Goal: Transaction & Acquisition: Purchase product/service

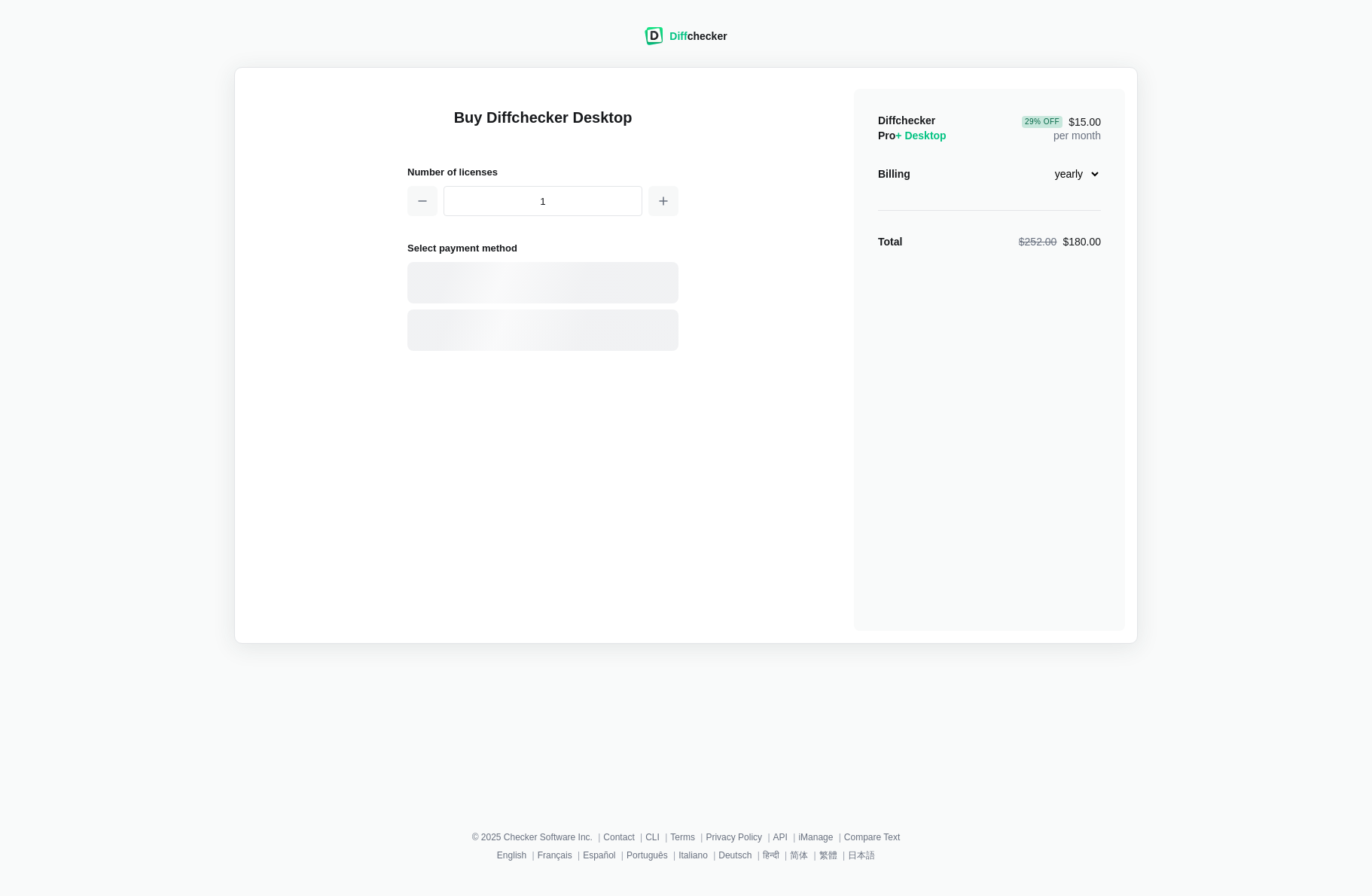
select select "desktop-yearly-180"
click at [659, 200] on icon "button" at bounding box center [663, 201] width 12 height 12
type input "2"
click at [1095, 177] on select "monthly yearly" at bounding box center [1068, 174] width 65 height 26
drag, startPoint x: 1159, startPoint y: 158, endPoint x: 1111, endPoint y: 164, distance: 48.4
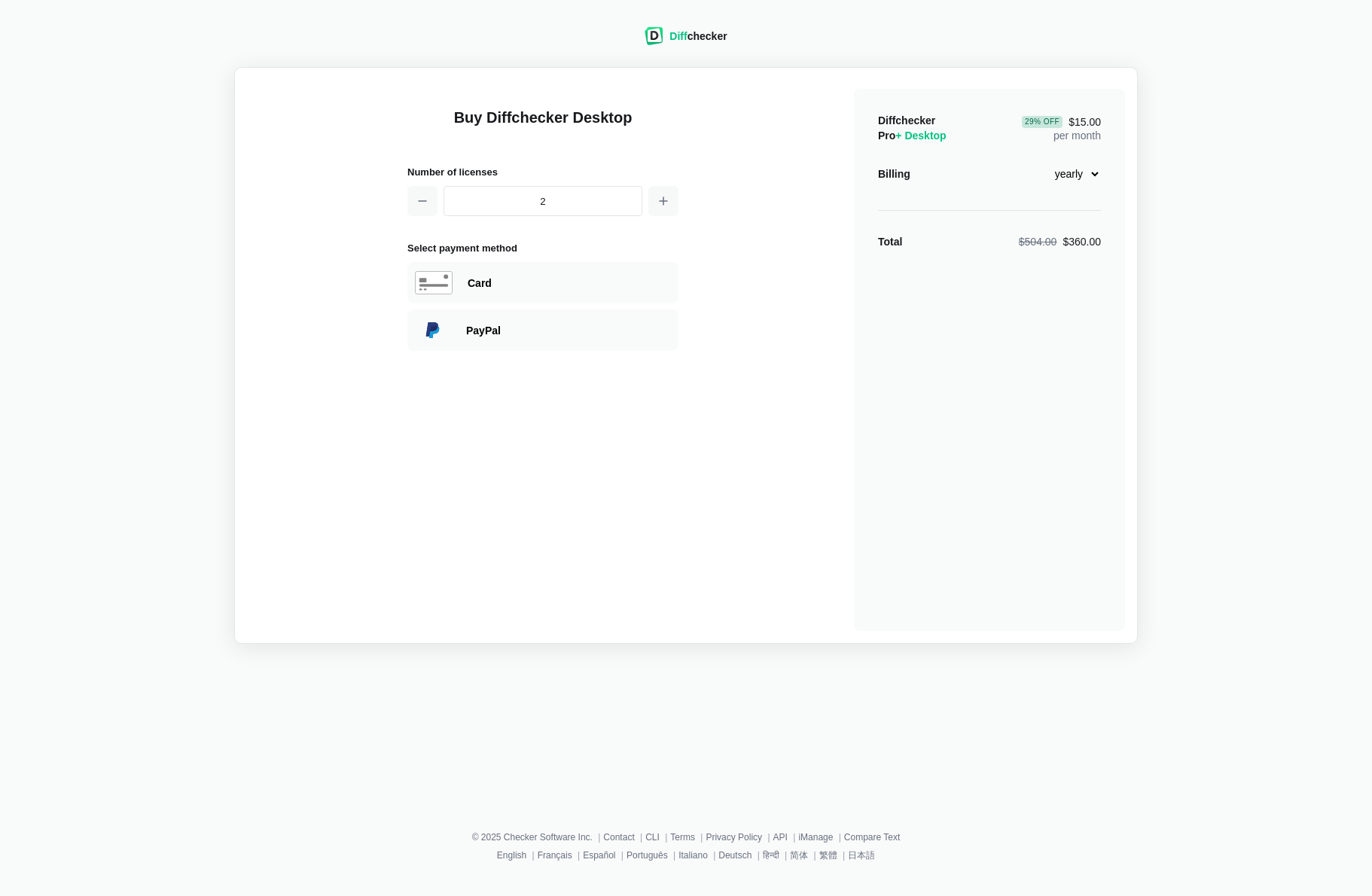
click at [1159, 158] on div "Diff checker Buy Diffchecker Desktop Number of licenses 2 Select payment method…" at bounding box center [686, 326] width 1354 height 635
click at [459, 279] on div "Card" at bounding box center [543, 283] width 271 height 41
select select "[GEOGRAPHIC_DATA]"
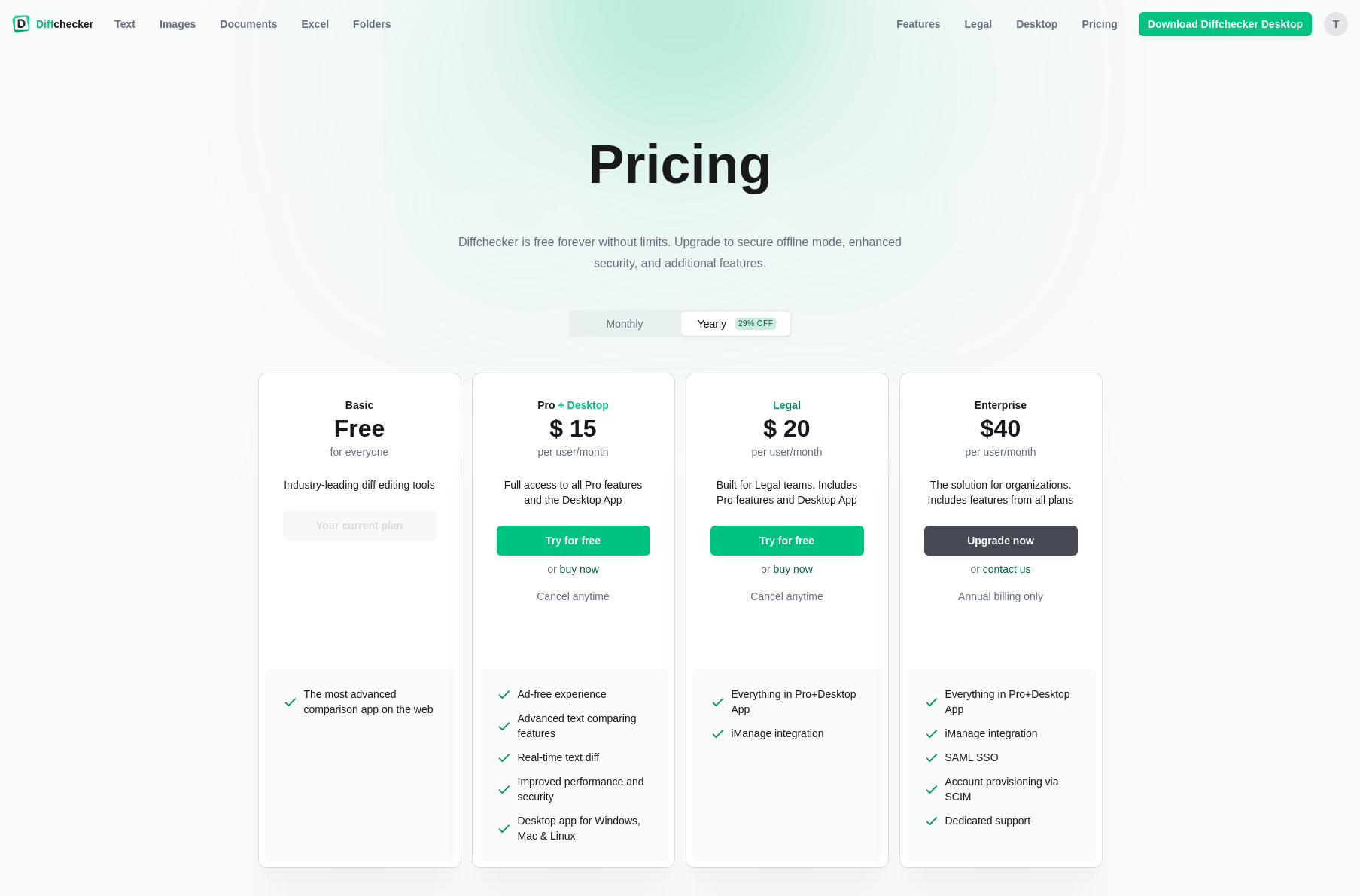
click at [1342, 23] on div "t" at bounding box center [1336, 24] width 24 height 24
click at [1239, 146] on button "Sign out" at bounding box center [1277, 153] width 130 height 24
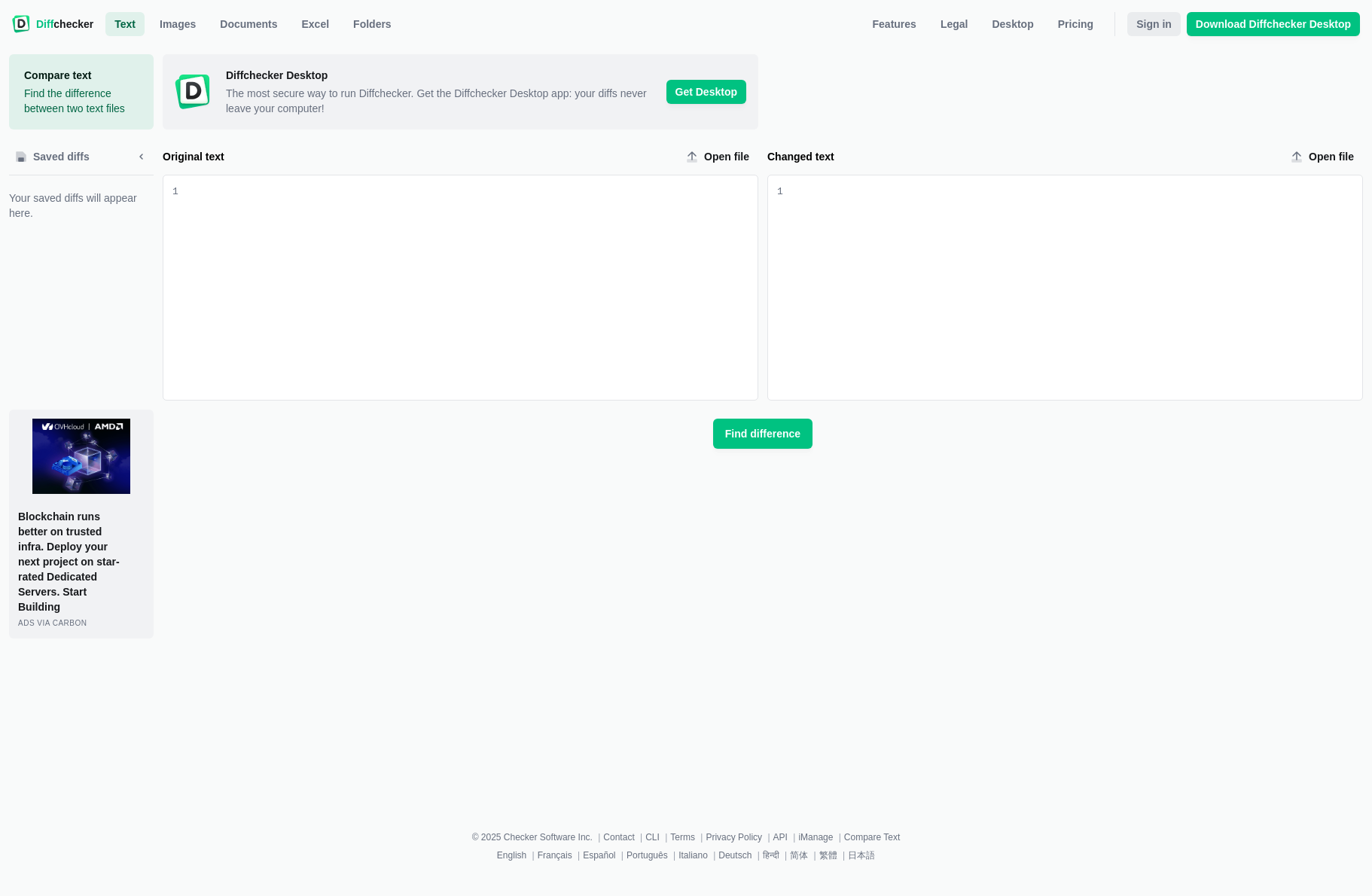
click at [1172, 30] on span "Sign in" at bounding box center [1154, 24] width 41 height 15
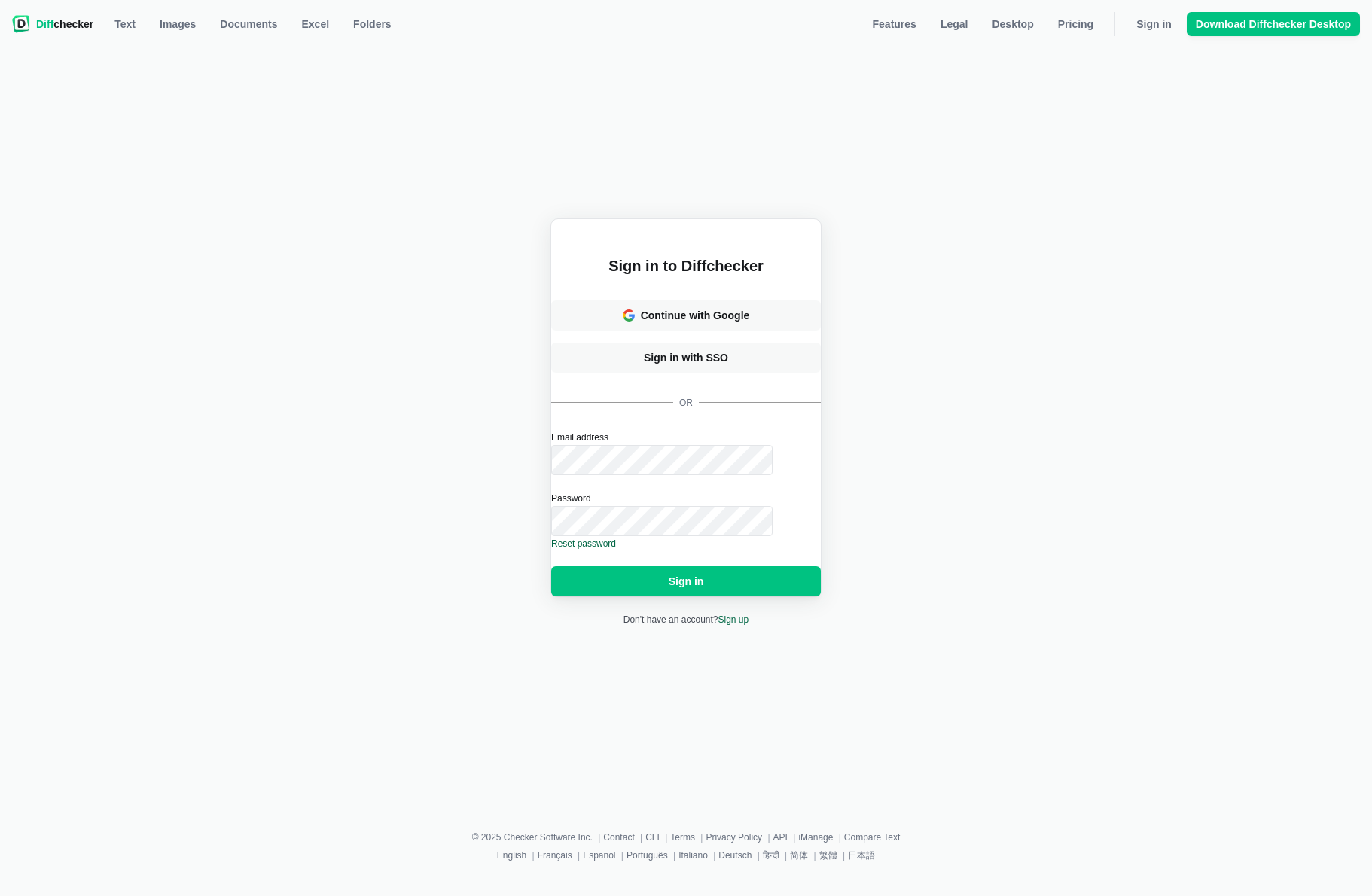
click at [430, 449] on div "Sign in to Diffchecker Continue with Google Sign in with SSO or Email address P…" at bounding box center [686, 422] width 1354 height 736
click at [386, 503] on div "Sign in to Diffchecker Continue with Google Sign in with SSO or Email address P…" at bounding box center [686, 422] width 1354 height 736
click at [419, 562] on div "Sign in to Diffchecker Continue with Google Sign in with SSO or Email address P…" at bounding box center [686, 422] width 1354 height 736
click at [659, 566] on button "Sign in" at bounding box center [686, 581] width 270 height 30
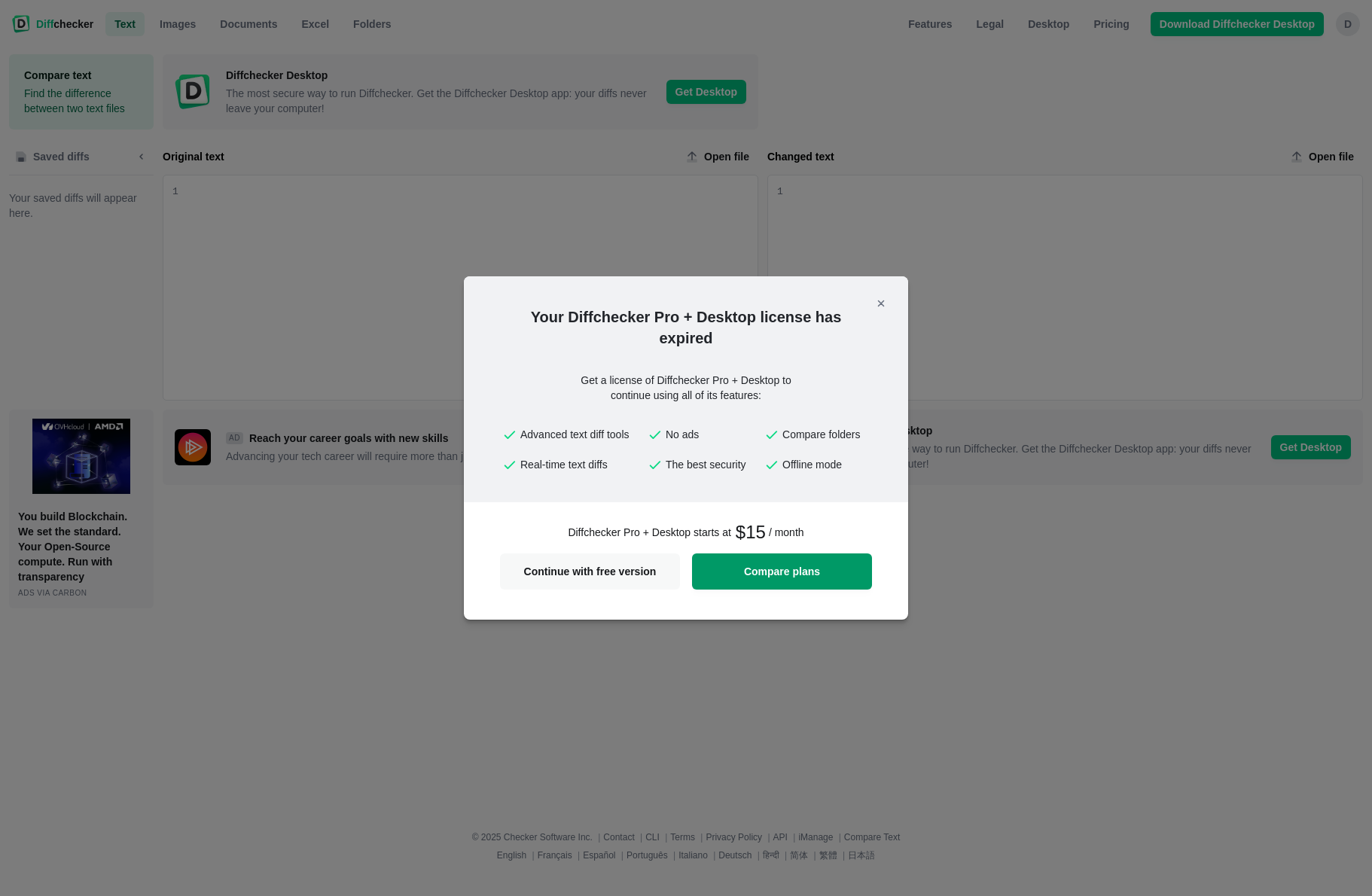
click at [781, 571] on span "Compare plans" at bounding box center [782, 571] width 162 height 11
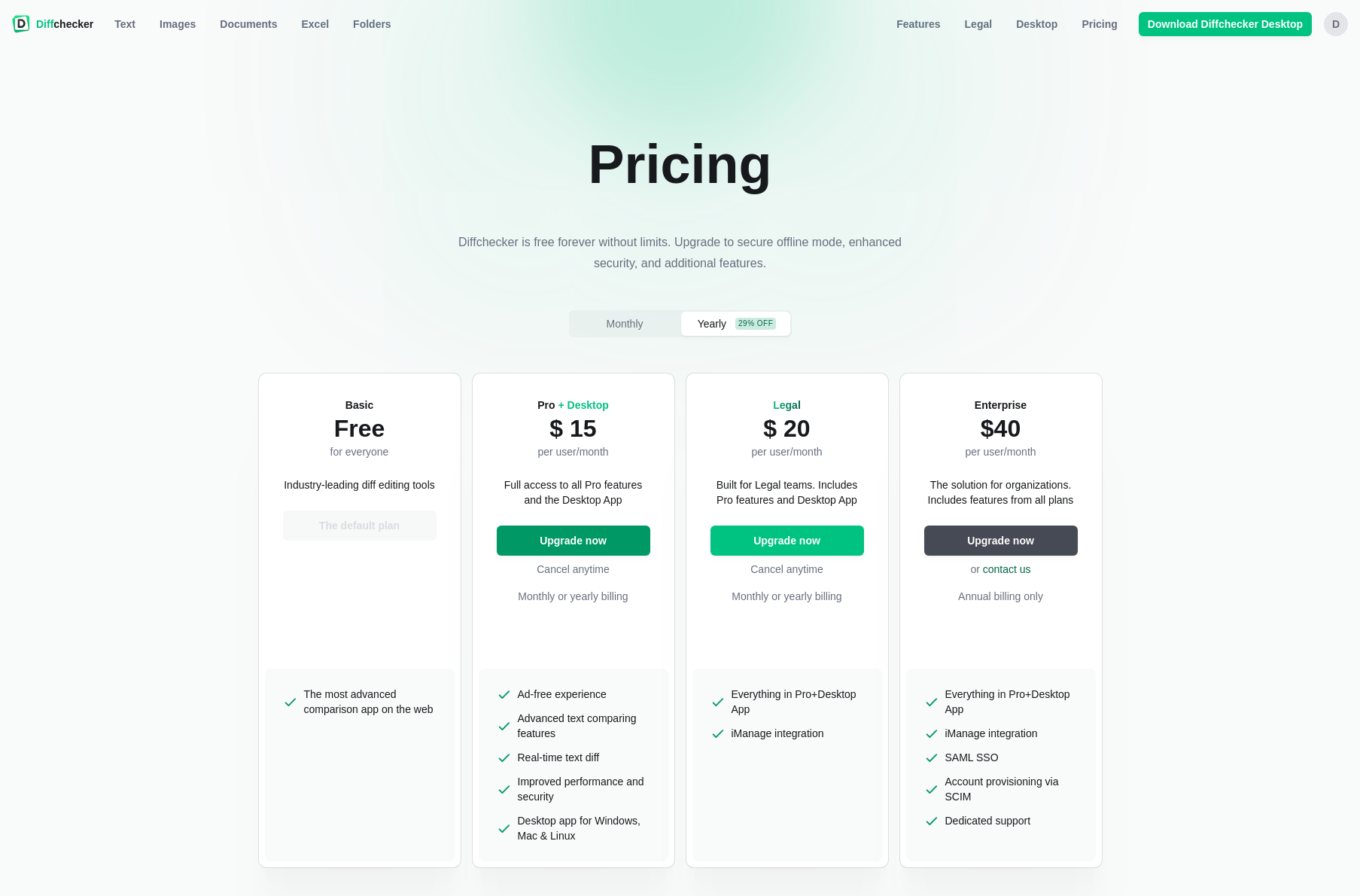
click at [568, 540] on span "Upgrade now" at bounding box center [573, 540] width 73 height 15
select select "desktop-yearly-180"
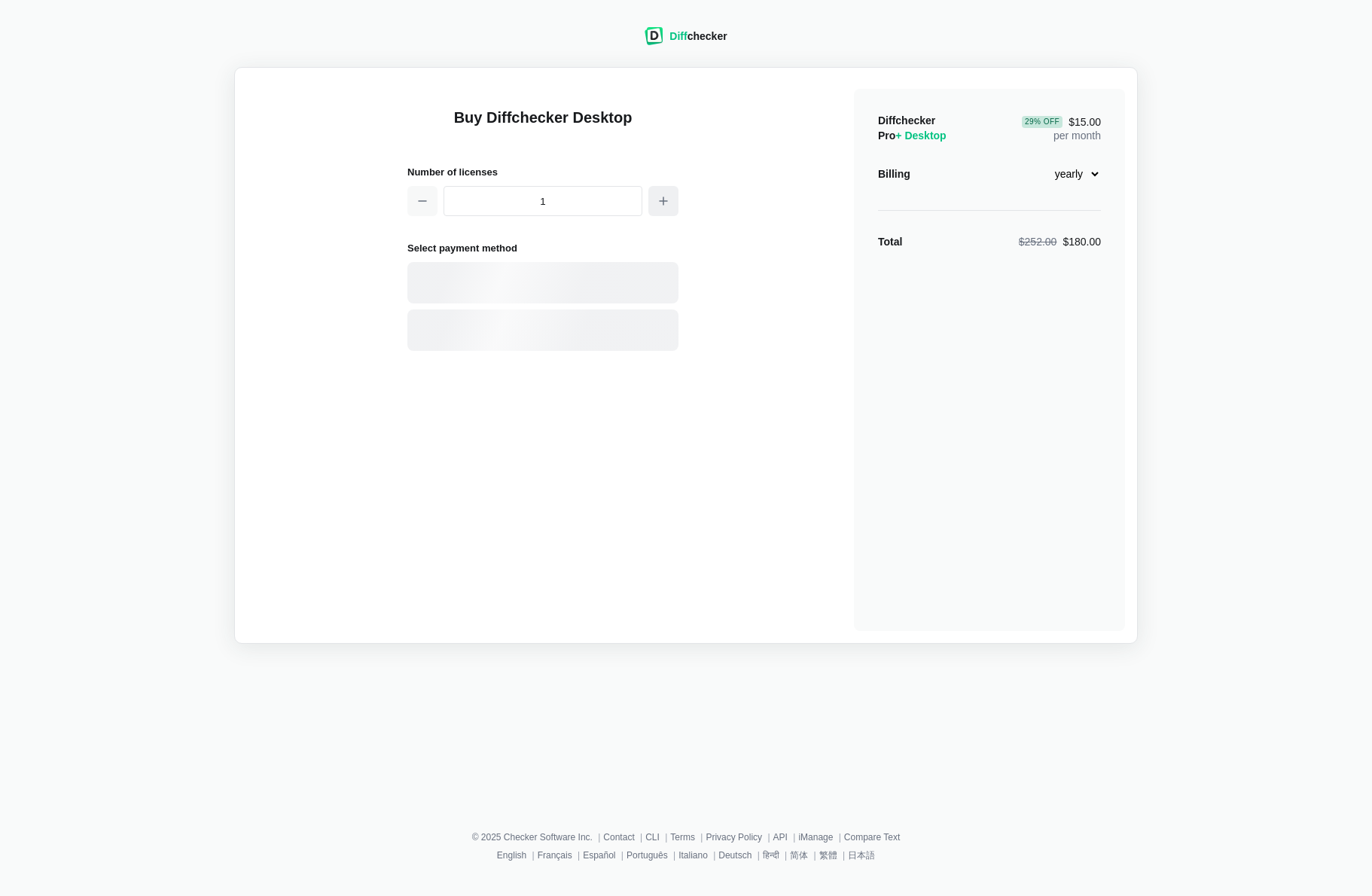
click at [662, 203] on icon "button" at bounding box center [663, 201] width 12 height 12
type input "2"
click at [531, 276] on div "Card" at bounding box center [569, 283] width 204 height 15
select select "[GEOGRAPHIC_DATA]"
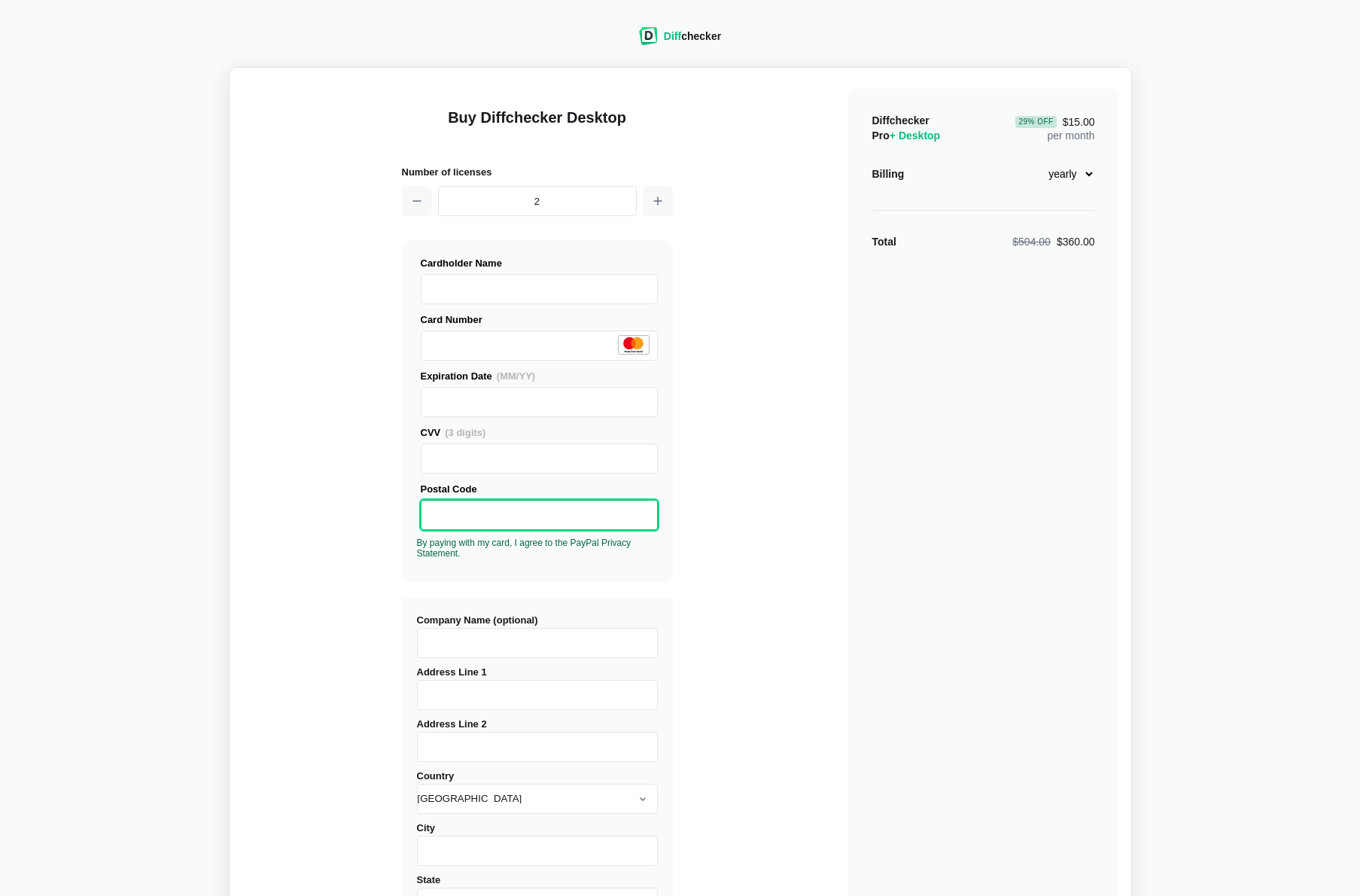
click at [498, 636] on input "Company Name (optional)" at bounding box center [537, 643] width 241 height 30
type input "International Association of Oil & Gas Producers"
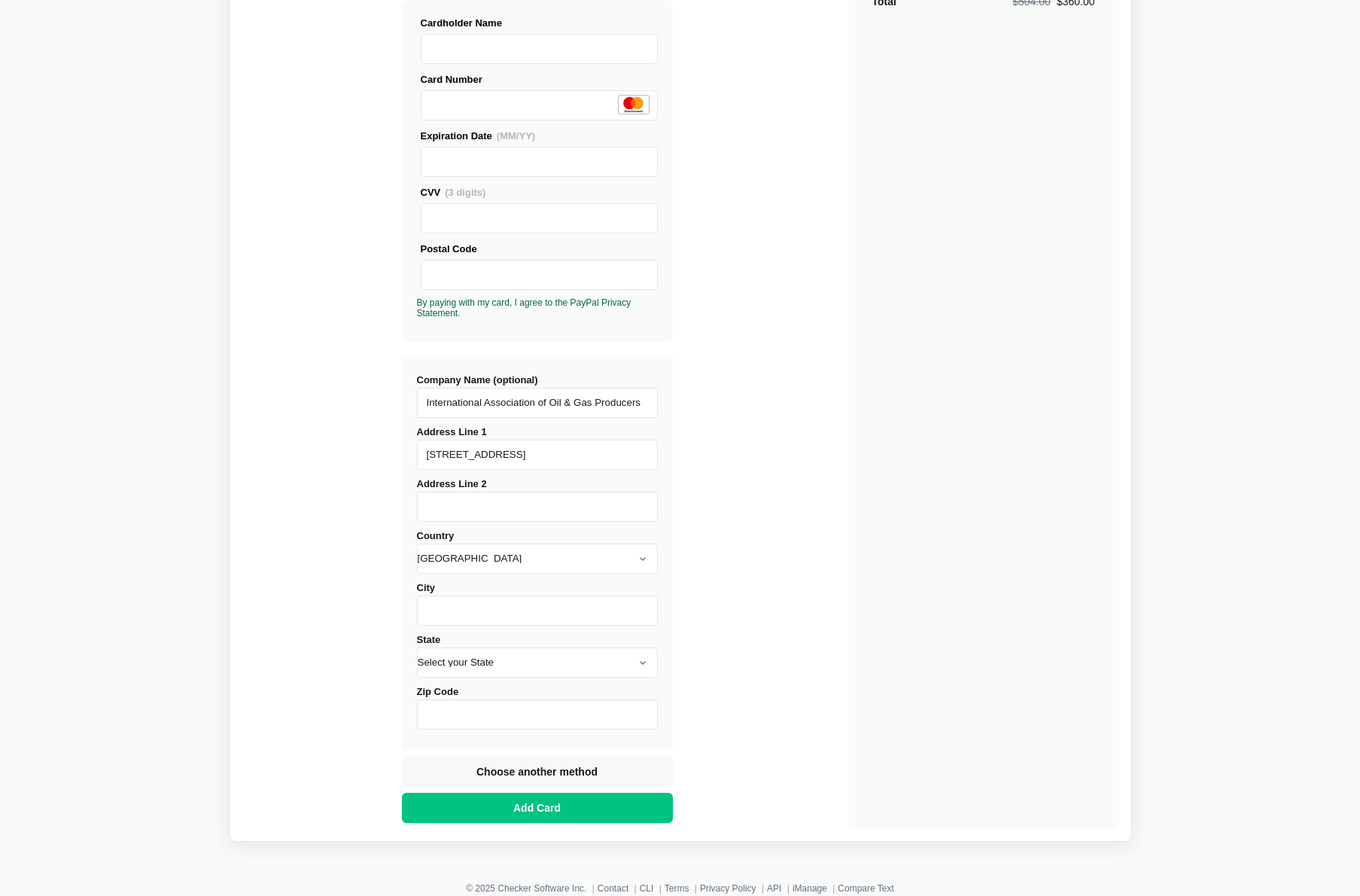
scroll to position [279, 0]
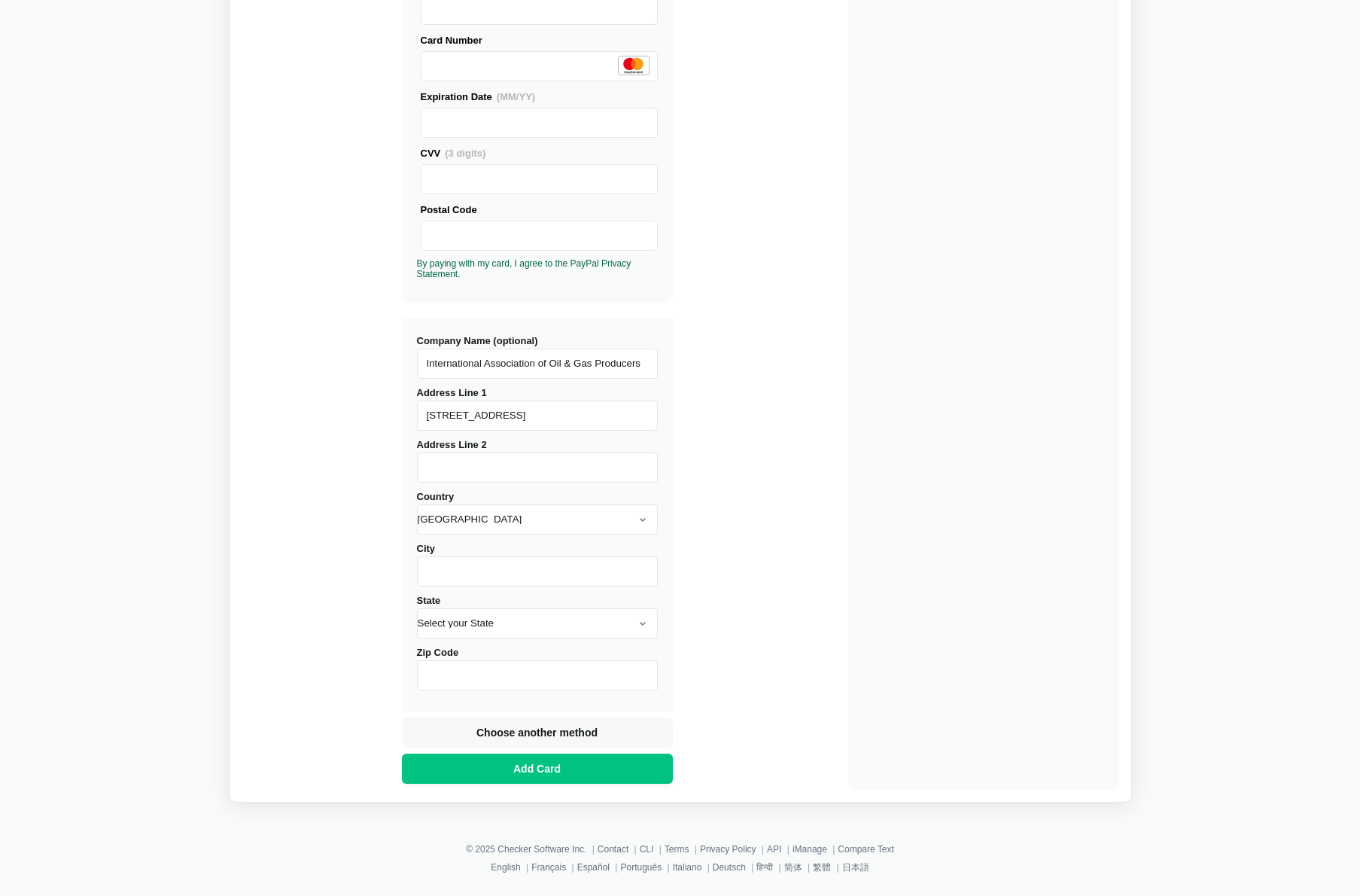
type input "[STREET_ADDRESS]"
click at [647, 517] on select "[GEOGRAPHIC_DATA] [GEOGRAPHIC_DATA] [GEOGRAPHIC_DATA] [GEOGRAPHIC_DATA] [US_STA…" at bounding box center [537, 520] width 241 height 30
select select "[GEOGRAPHIC_DATA]"
click at [417, 504] on select "[GEOGRAPHIC_DATA] [GEOGRAPHIC_DATA] [GEOGRAPHIC_DATA] [GEOGRAPHIC_DATA] [US_STA…" at bounding box center [537, 520] width 241 height 30
click at [517, 567] on input "City" at bounding box center [537, 571] width 241 height 30
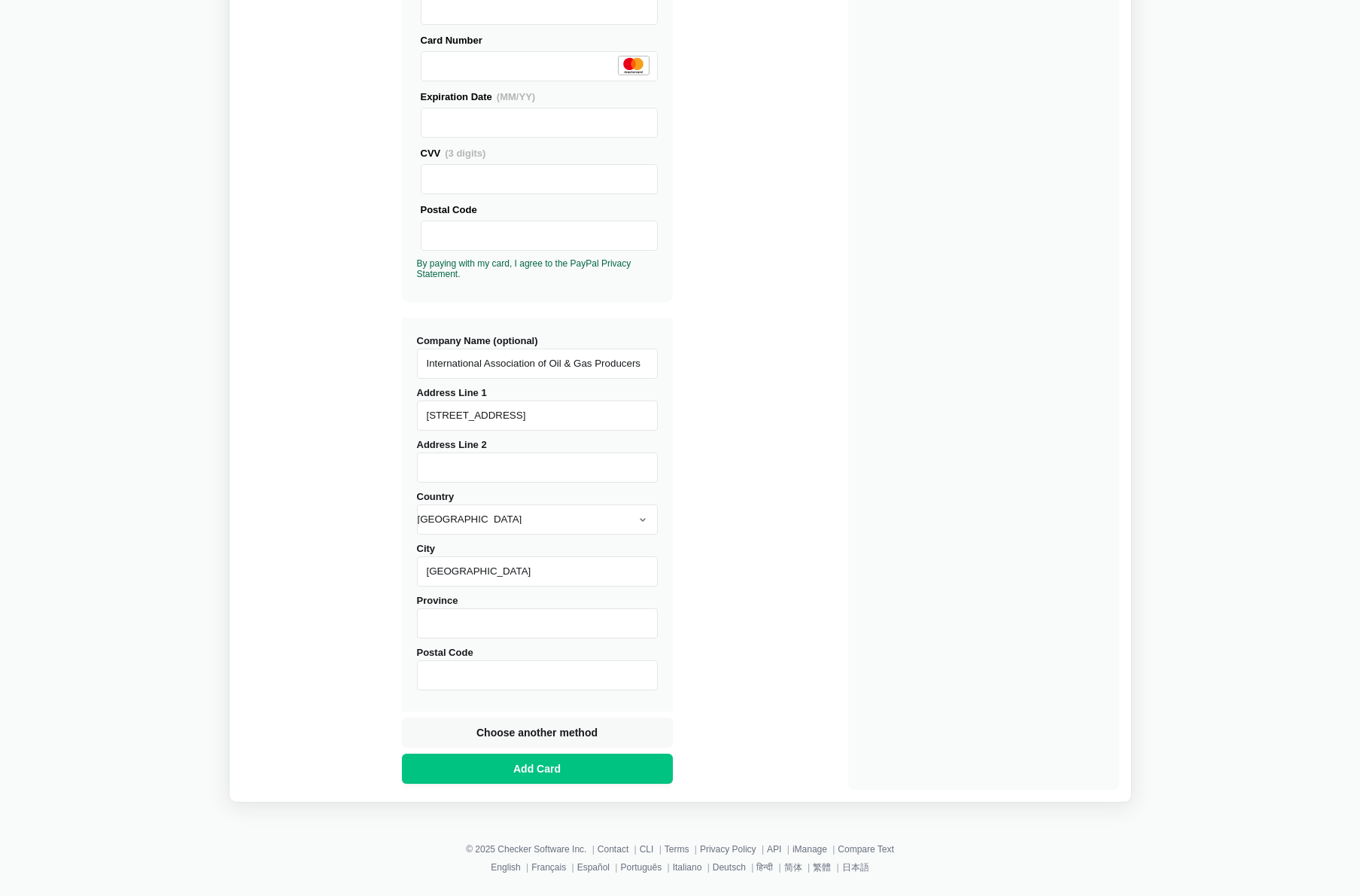
type input "[GEOGRAPHIC_DATA]"
type input "EC2R 6EA"
click at [779, 621] on div "Buy Diffchecker Desktop Number of licenses 2 Visa MasterCard Union Pay American…" at bounding box center [680, 295] width 878 height 989
click at [501, 771] on button "Add Card" at bounding box center [538, 769] width 271 height 30
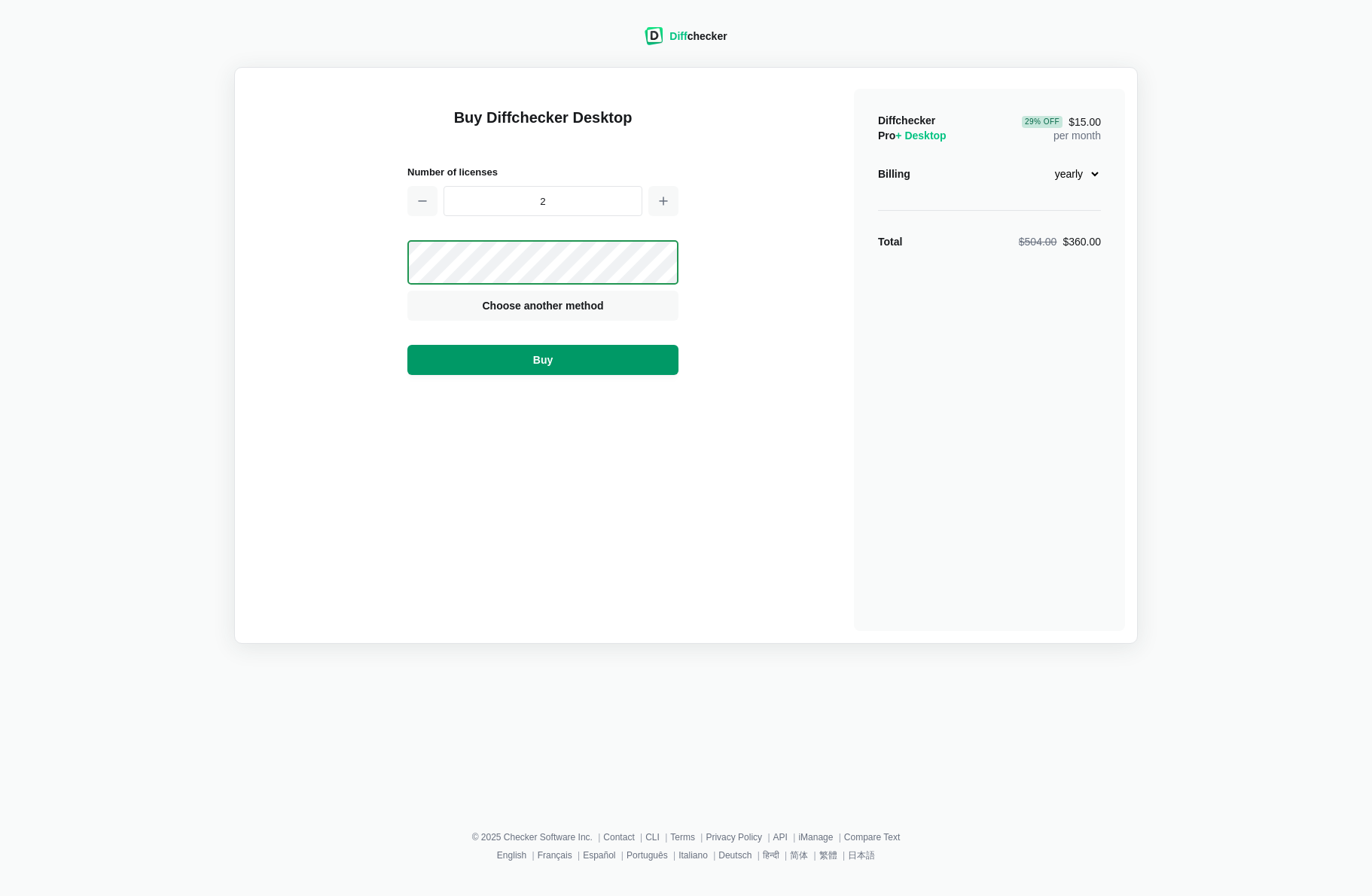
click at [547, 357] on span "Buy" at bounding box center [543, 360] width 26 height 15
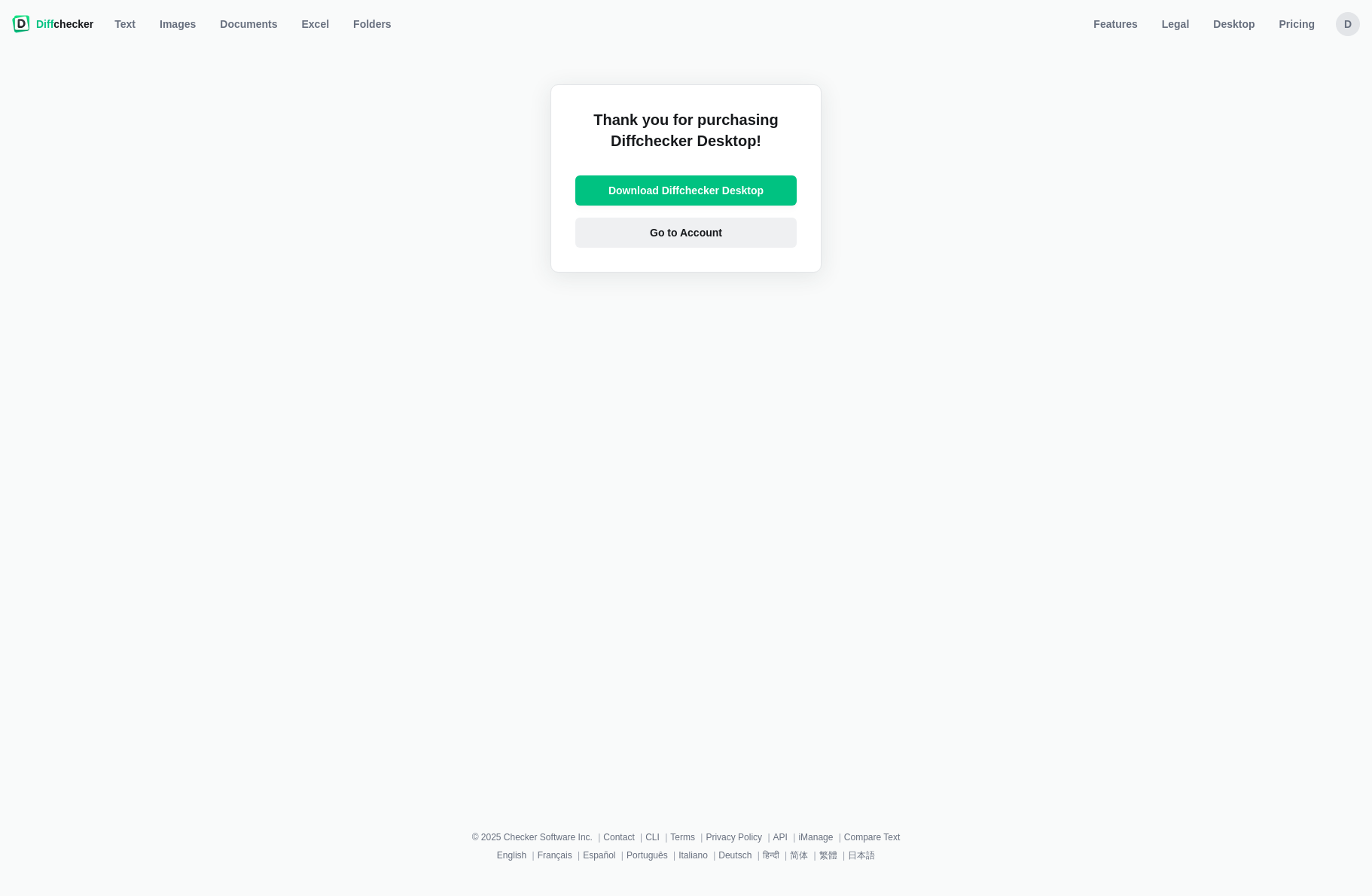
click at [697, 235] on span "Go to Account" at bounding box center [686, 232] width 79 height 15
